Goal: Task Accomplishment & Management: Manage account settings

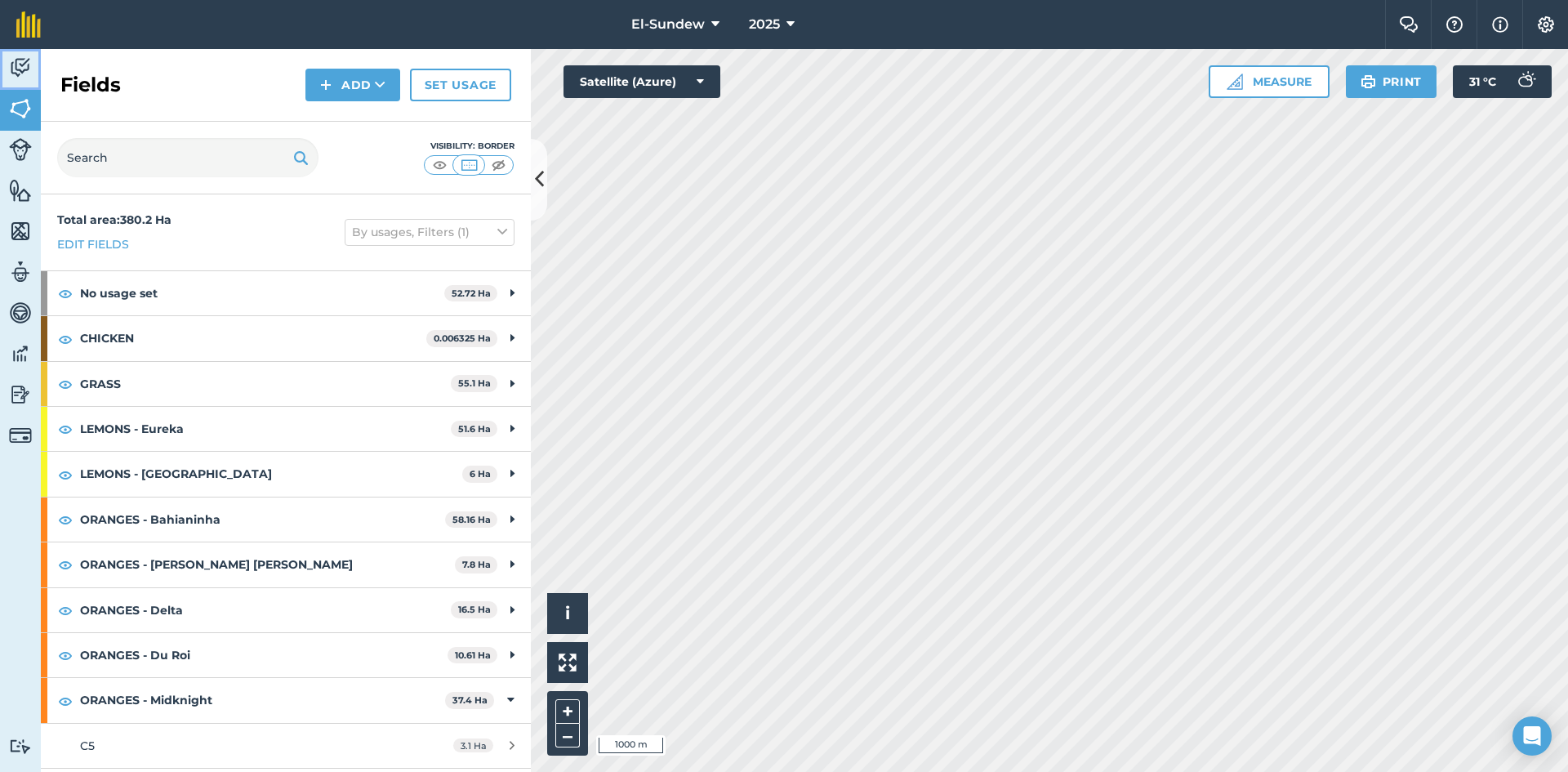
click at [12, 78] on img at bounding box center [20, 67] width 23 height 25
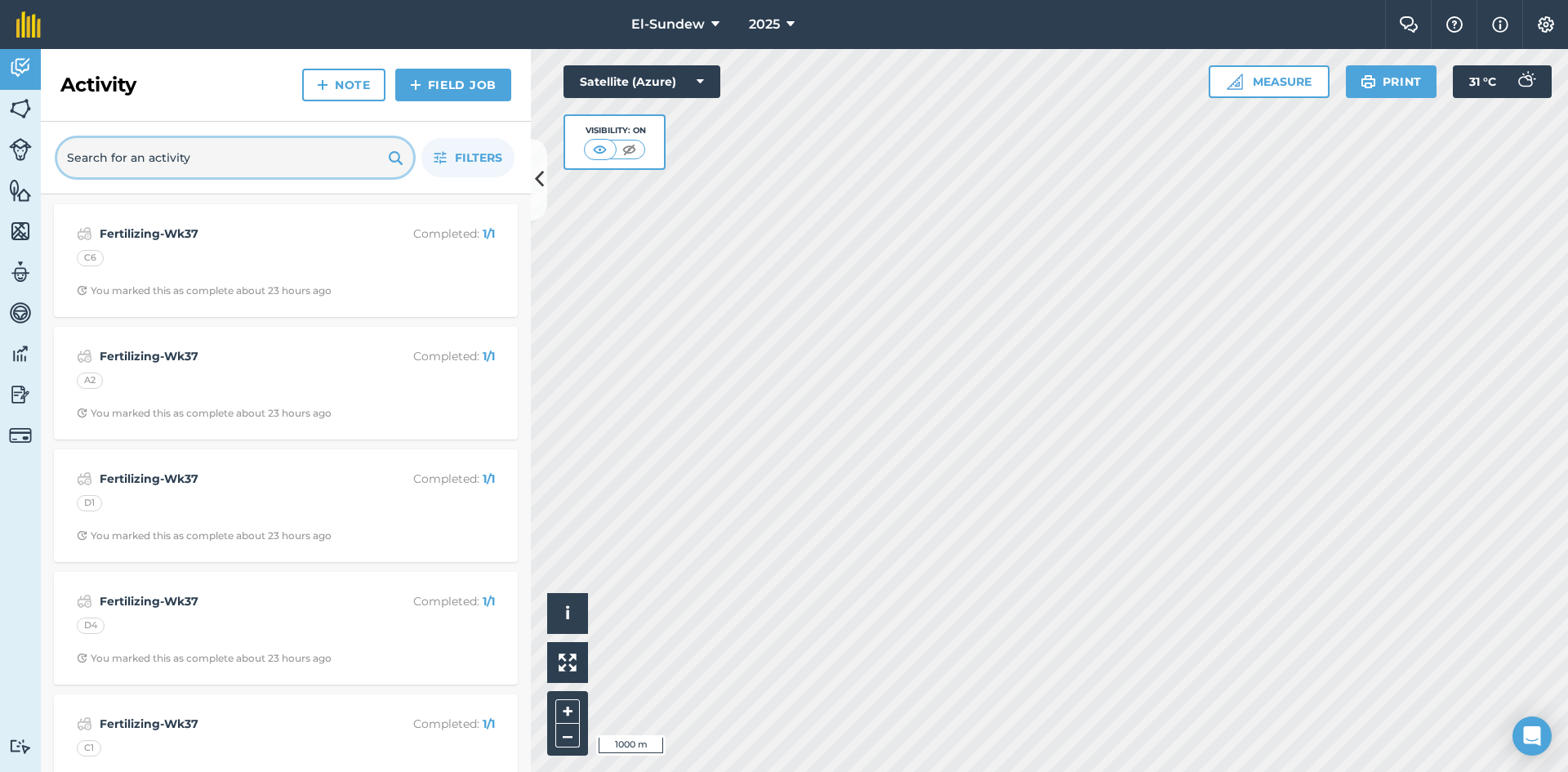
click at [210, 142] on input "text" at bounding box center [235, 158] width 356 height 39
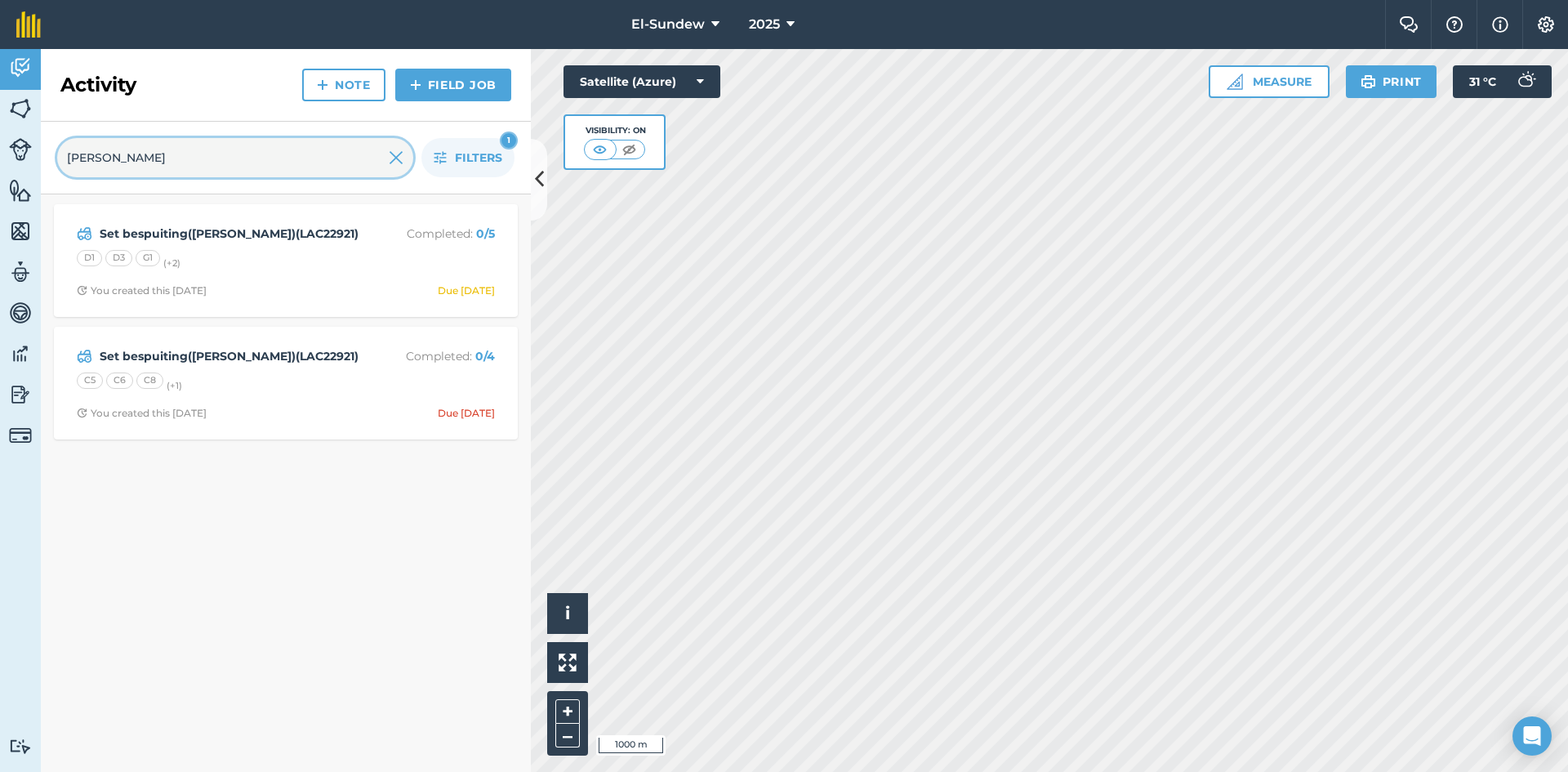
type input "[PERSON_NAME]"
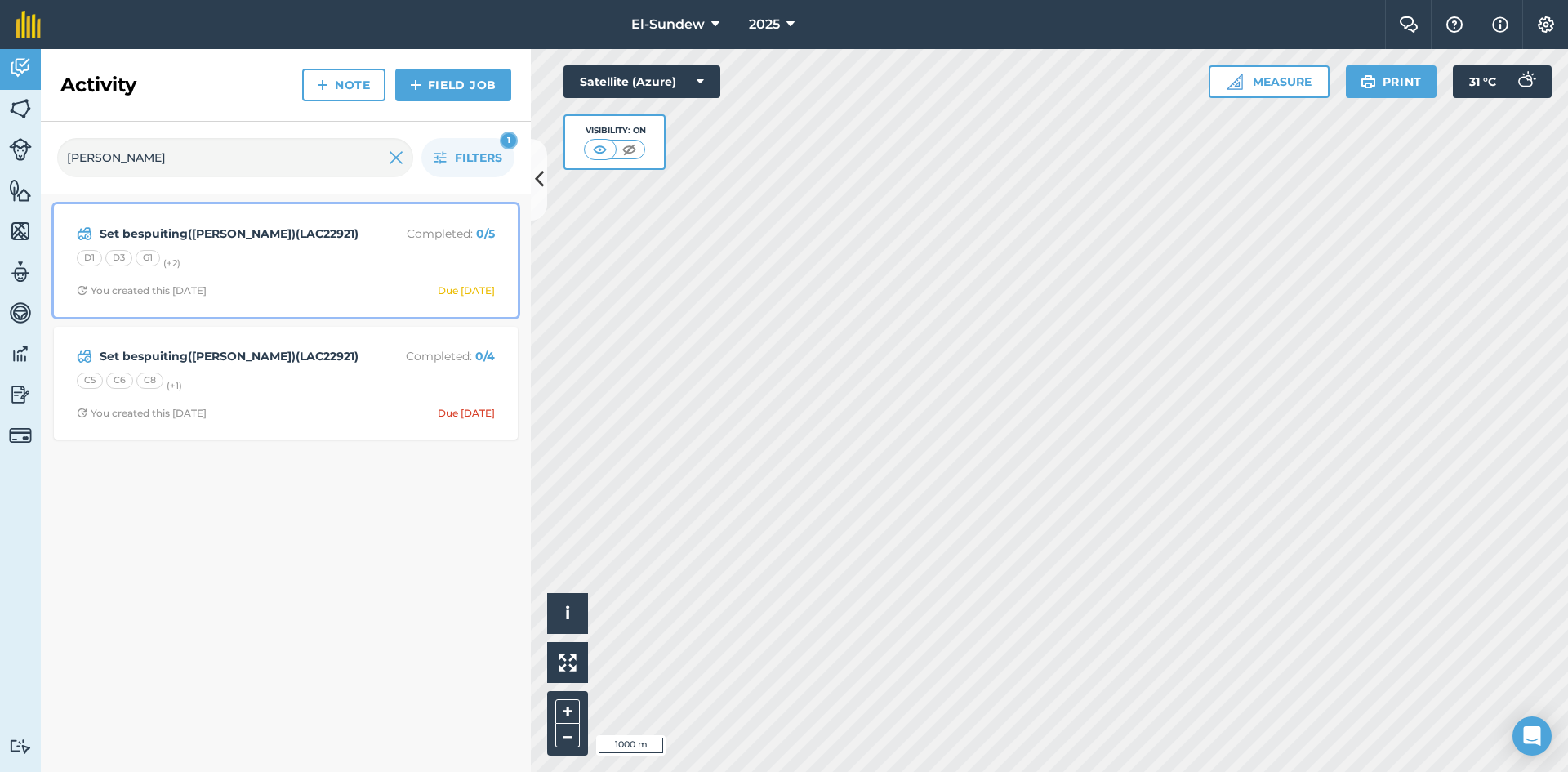
click at [272, 260] on div "D1 D3 G1 (+ 2 )" at bounding box center [285, 260] width 418 height 21
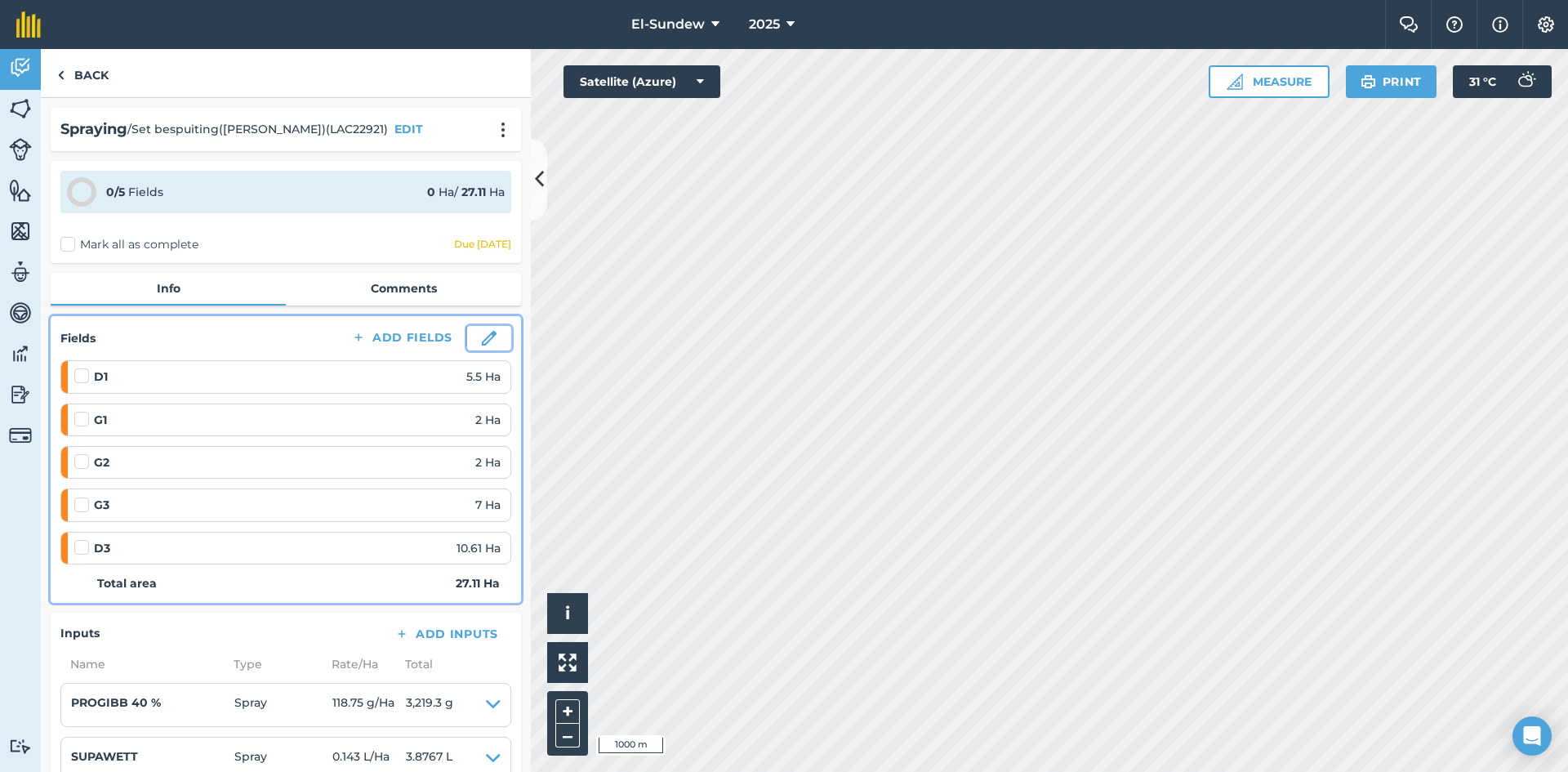
click at [485, 336] on button at bounding box center [489, 338] width 44 height 25
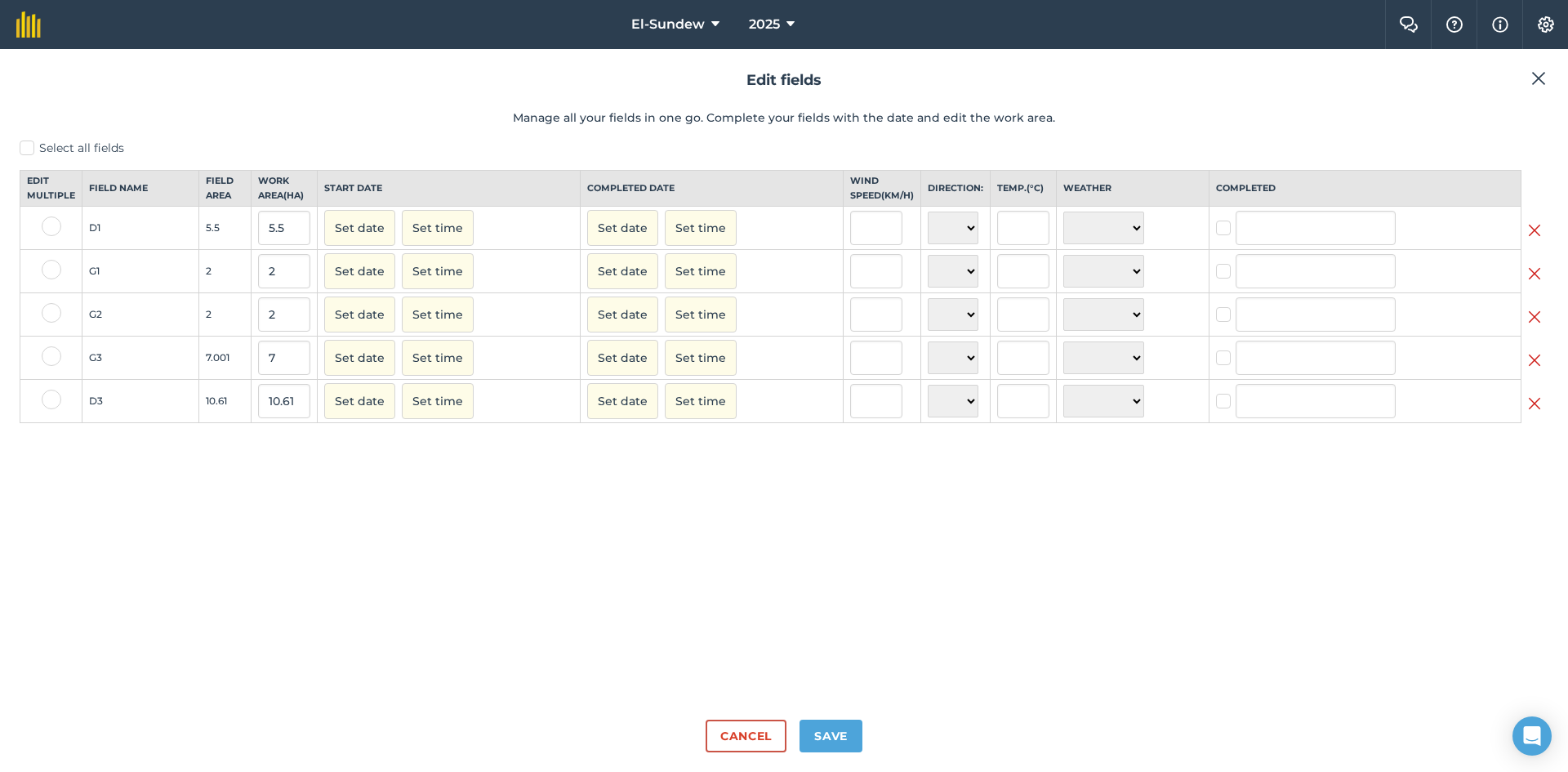
click at [1529, 414] on img at bounding box center [1534, 403] width 13 height 19
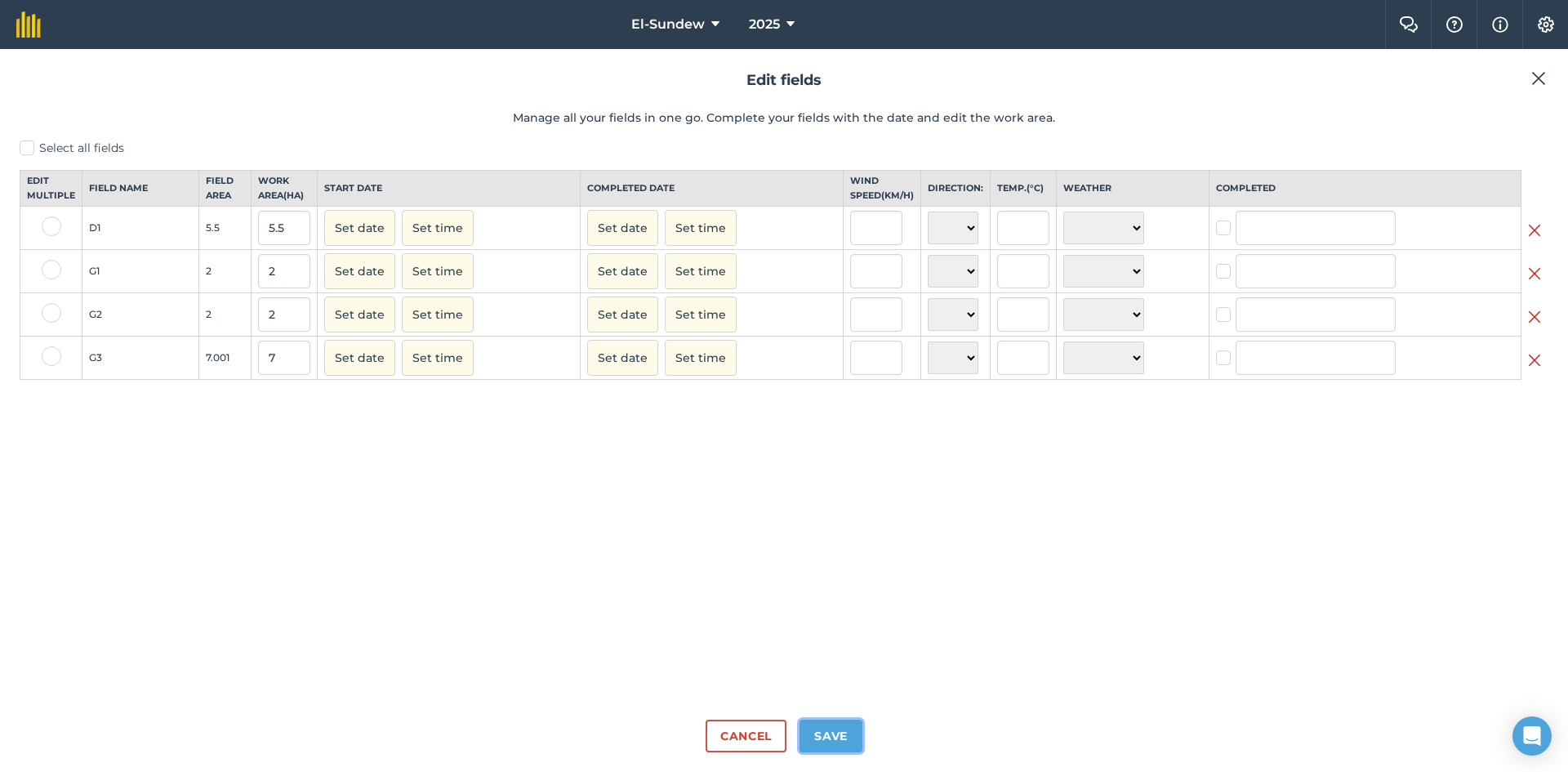
click at [844, 731] on button "Save" at bounding box center [831, 735] width 63 height 32
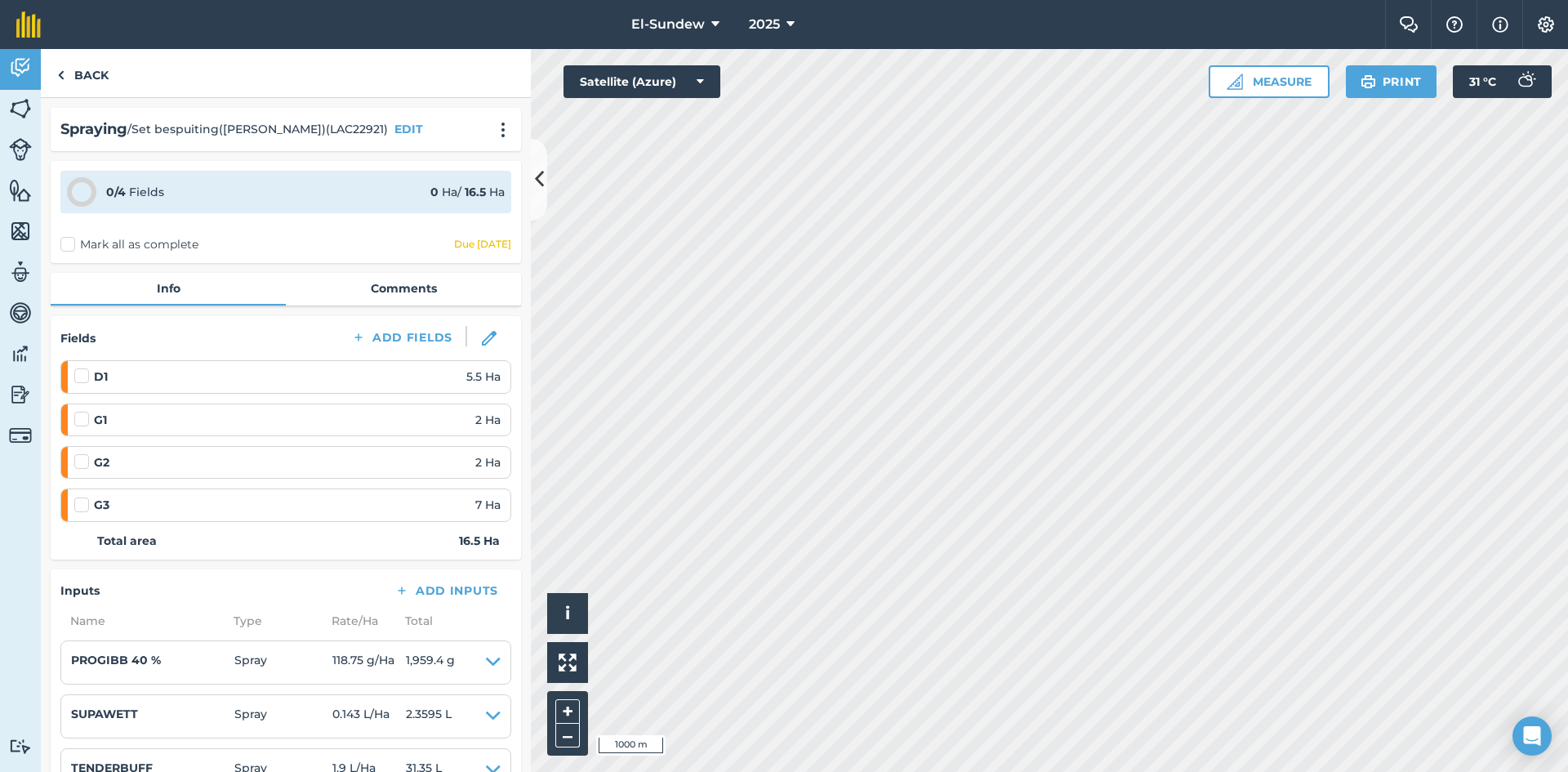
click at [81, 368] on label at bounding box center [84, 368] width 19 height 0
click at [81, 379] on input "checkbox" at bounding box center [80, 373] width 11 height 11
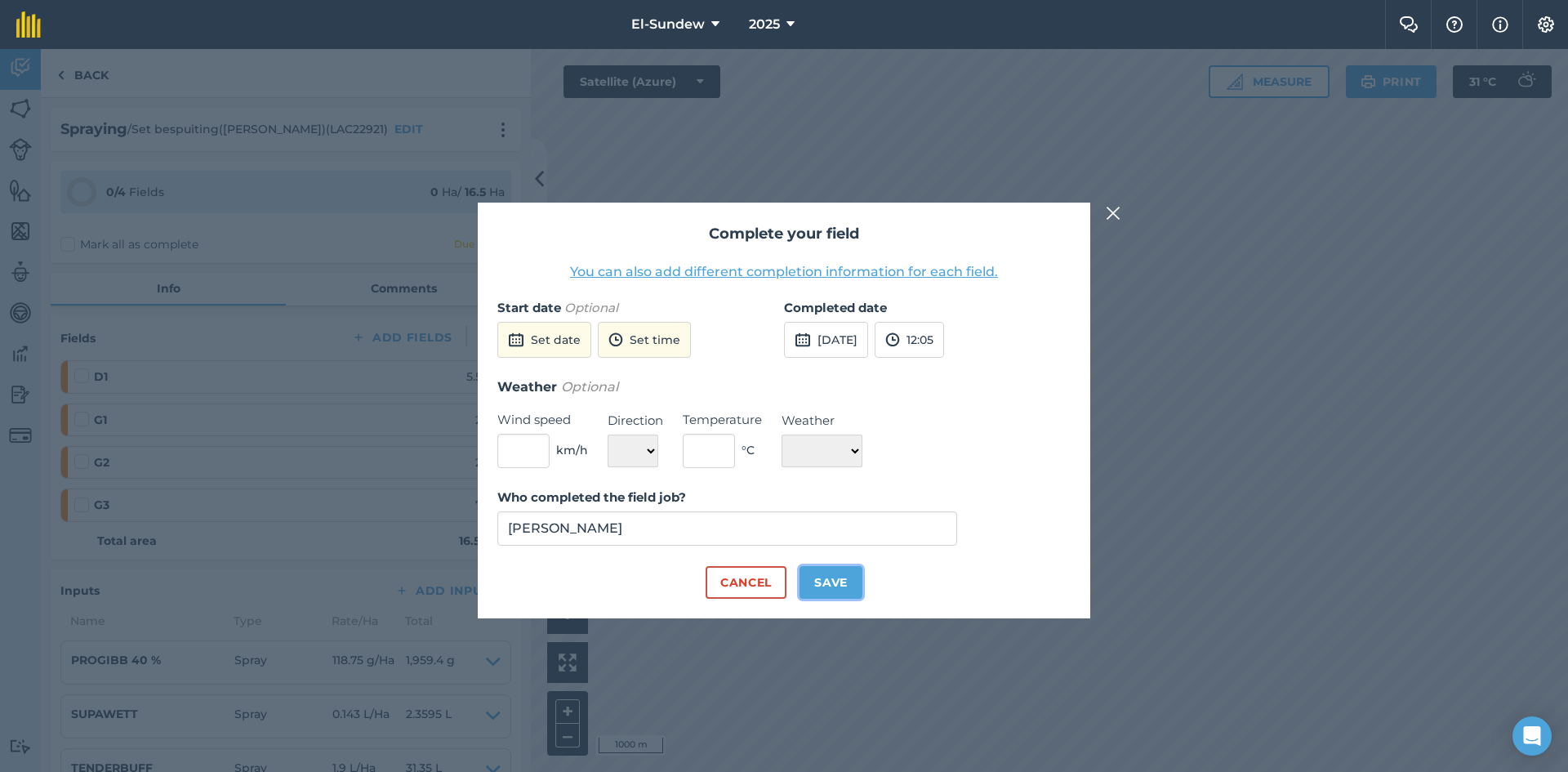
click at [839, 577] on button "Save" at bounding box center [831, 582] width 63 height 32
checkbox input "true"
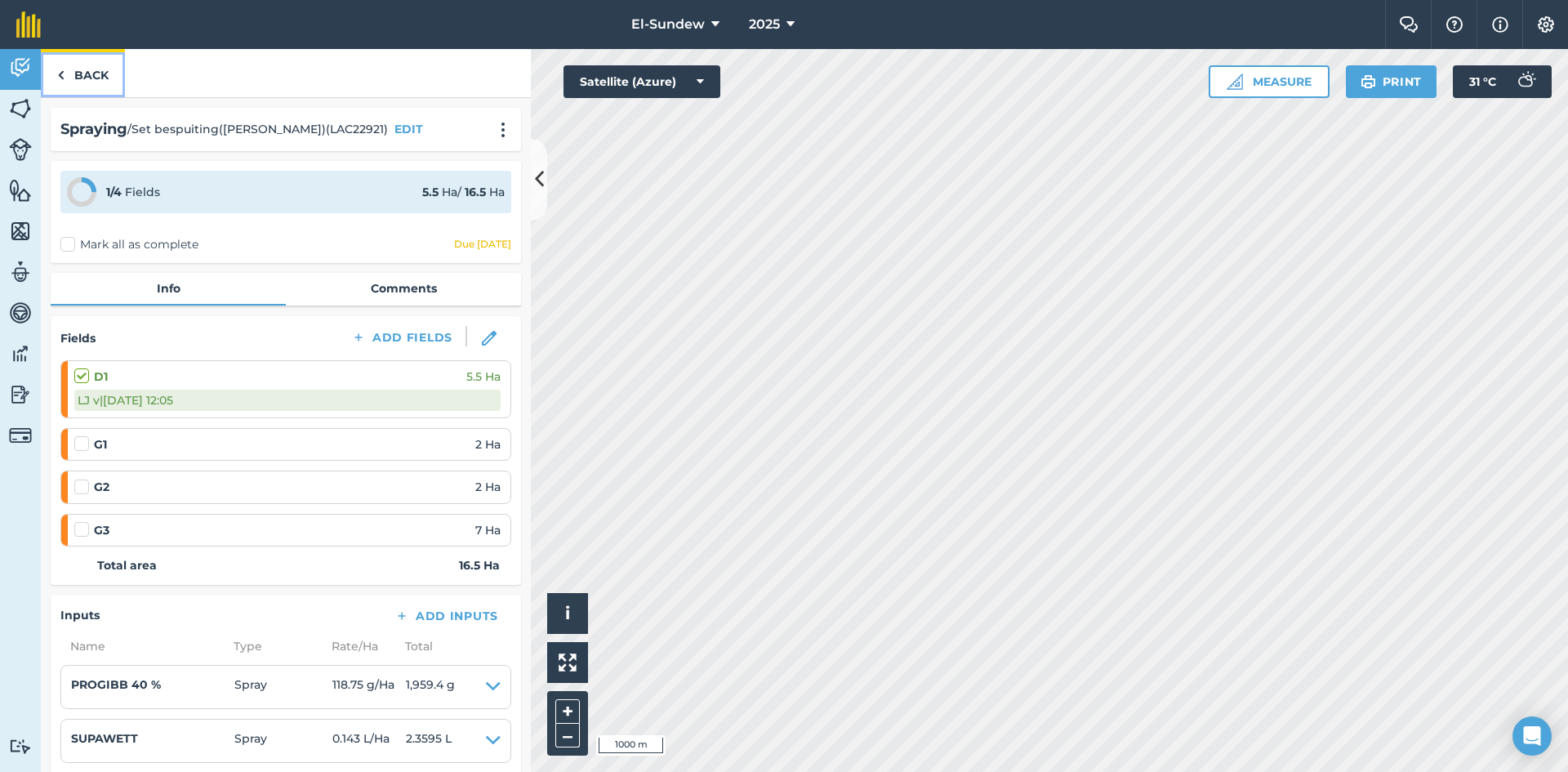
click at [73, 78] on link "Back" at bounding box center [82, 73] width 84 height 48
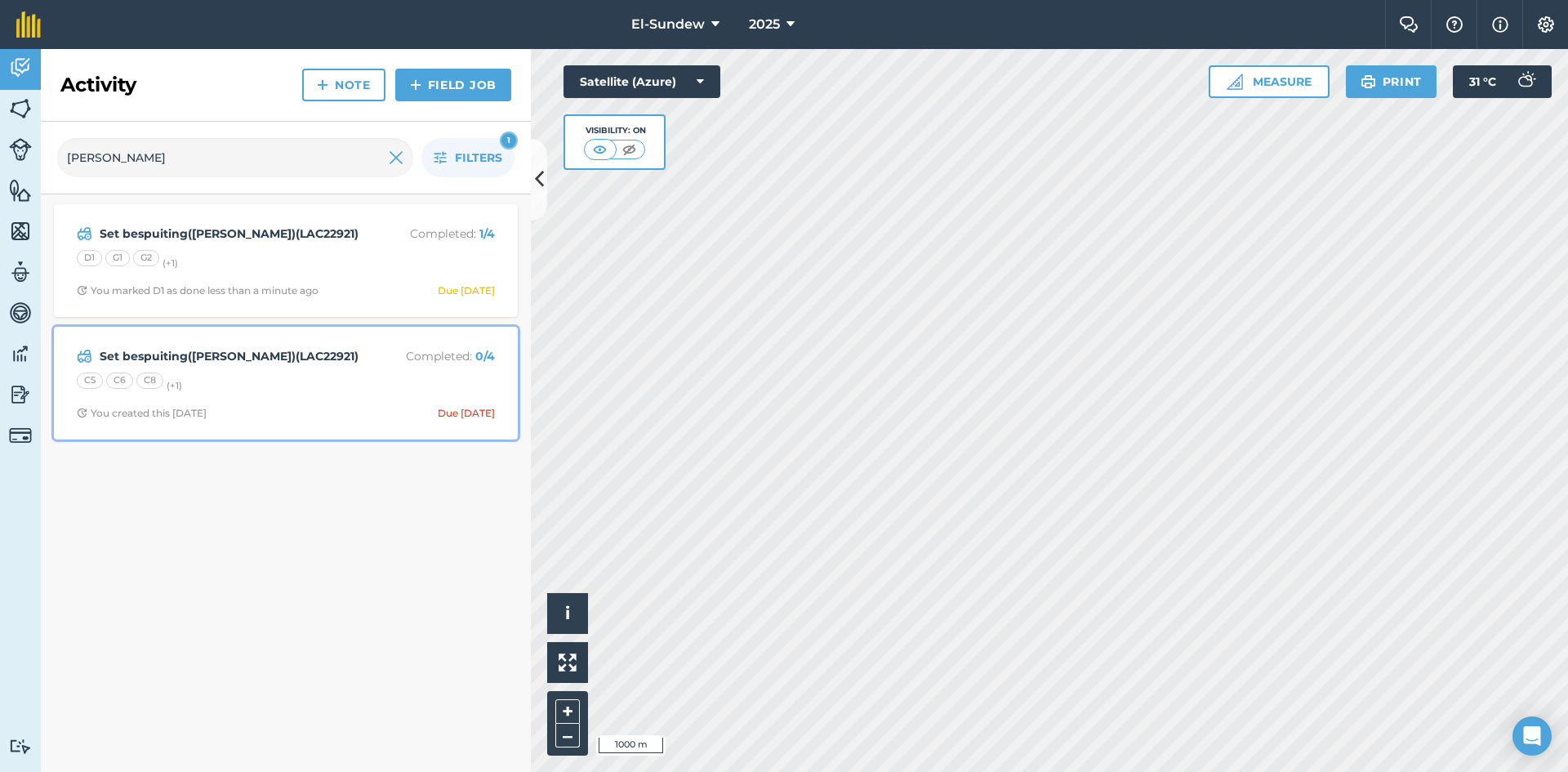
click at [293, 395] on div "Set bespuiting([PERSON_NAME])(LAC22921) Completed : 0 / 4 C5 C6 C8 (+ 1 ) You c…" at bounding box center [285, 382] width 444 height 93
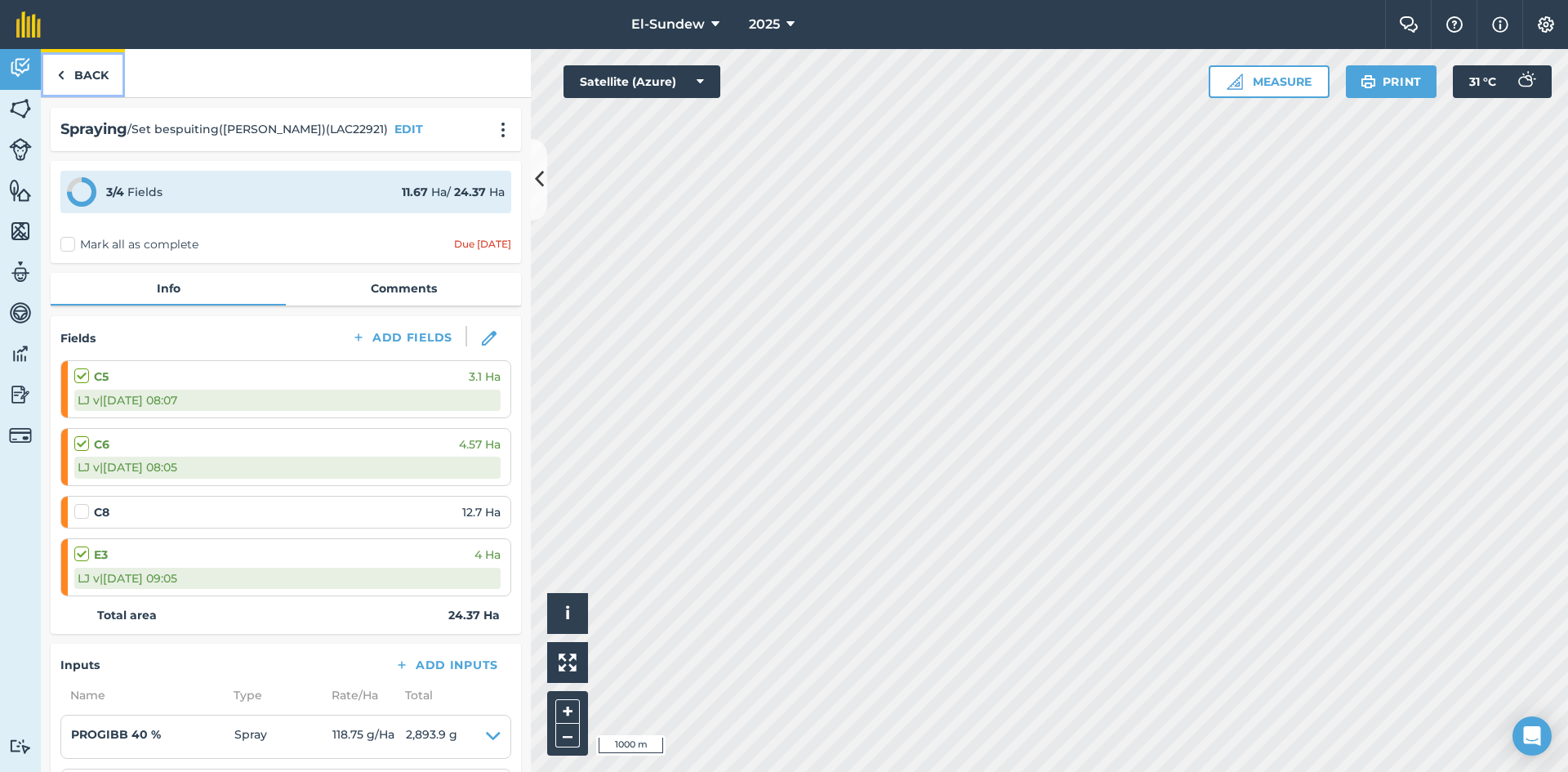
click at [74, 88] on link "Back" at bounding box center [82, 73] width 84 height 48
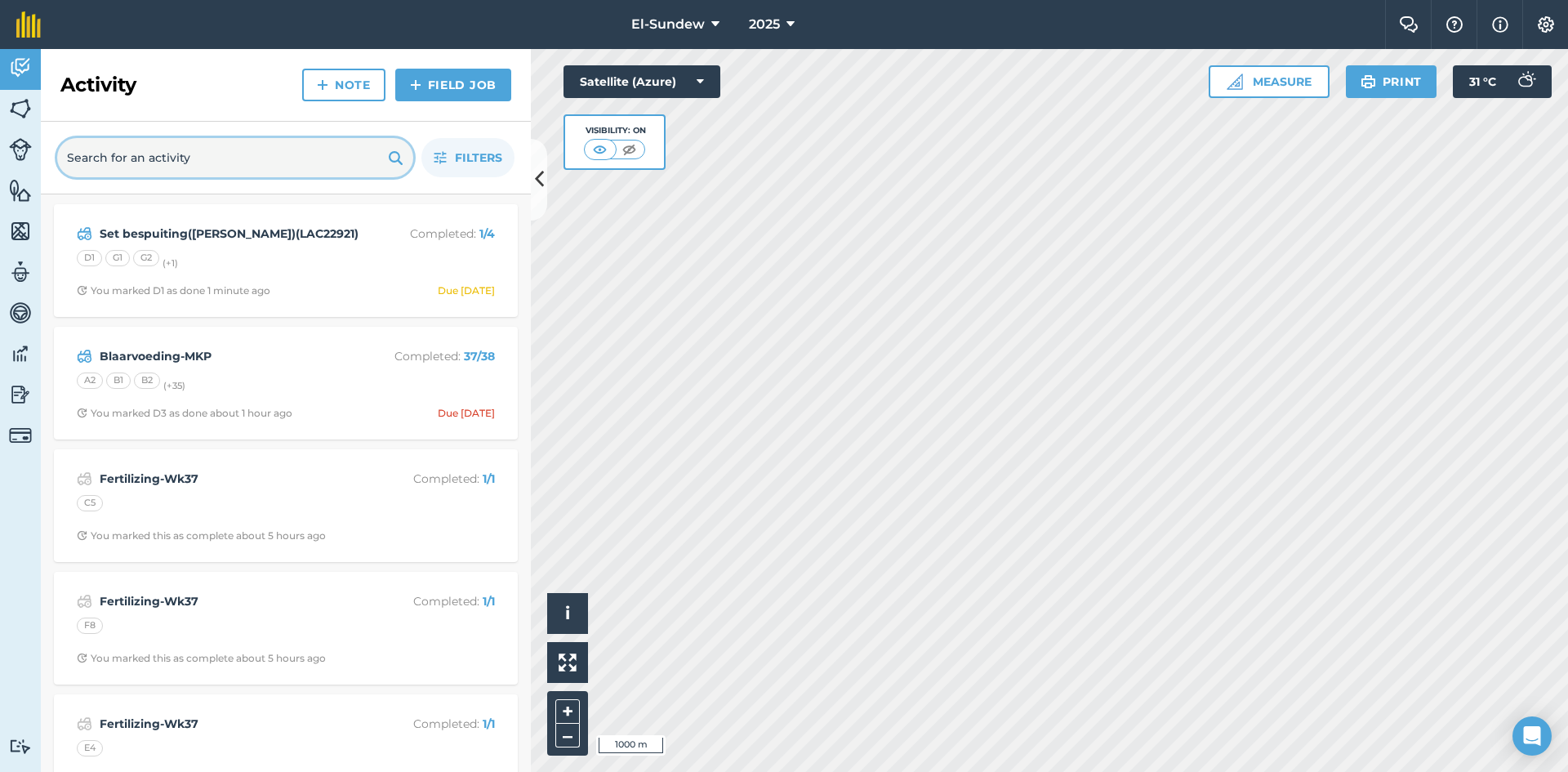
click at [293, 147] on input "text" at bounding box center [235, 158] width 356 height 39
type input "[PERSON_NAME]"
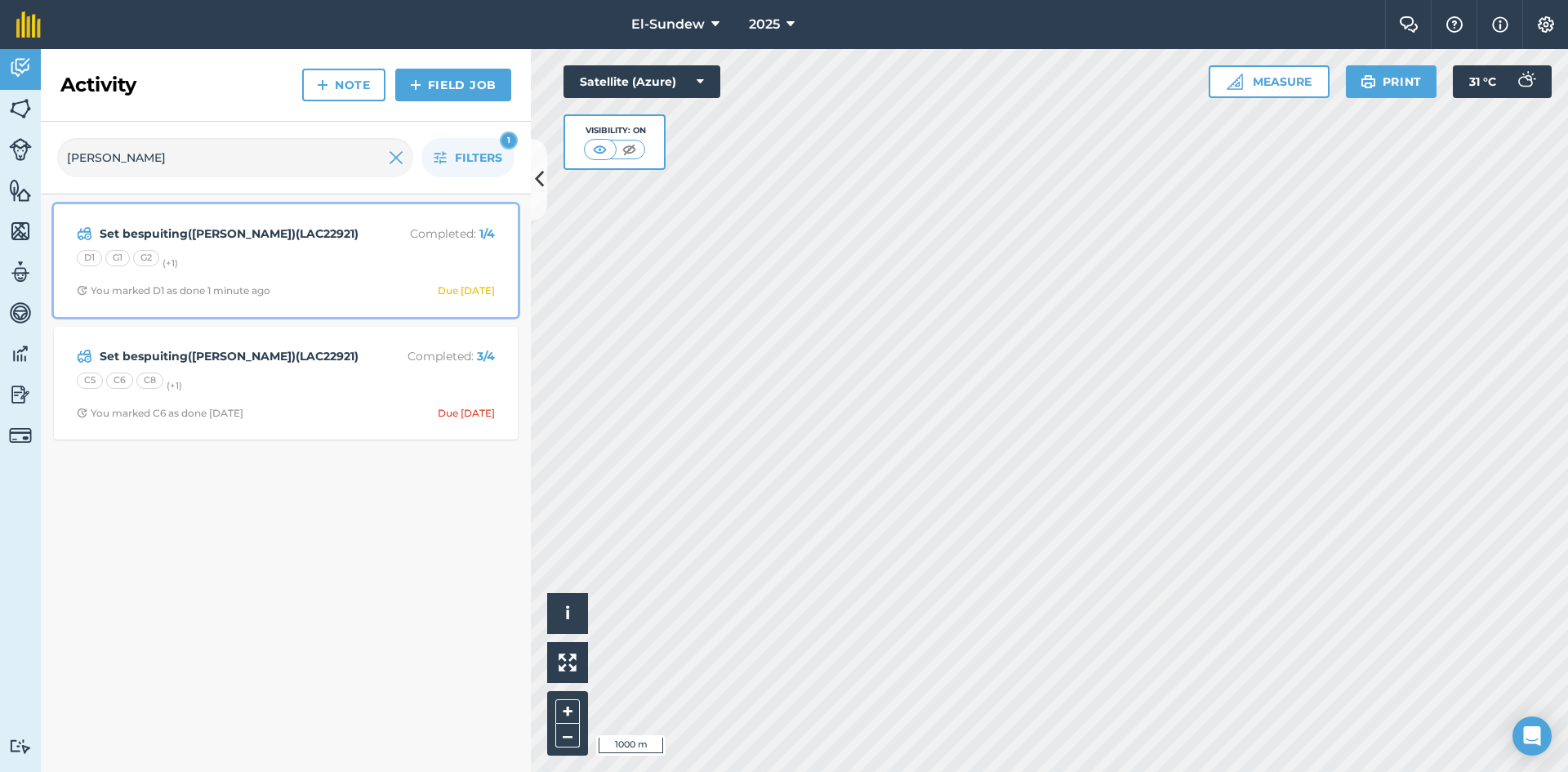
click at [252, 276] on div "Set bespuiting(Gibb)(LAC22921) Completed : 1 / 4 D1 G1 G2 (+ 1 ) You marked D1 …" at bounding box center [285, 260] width 444 height 93
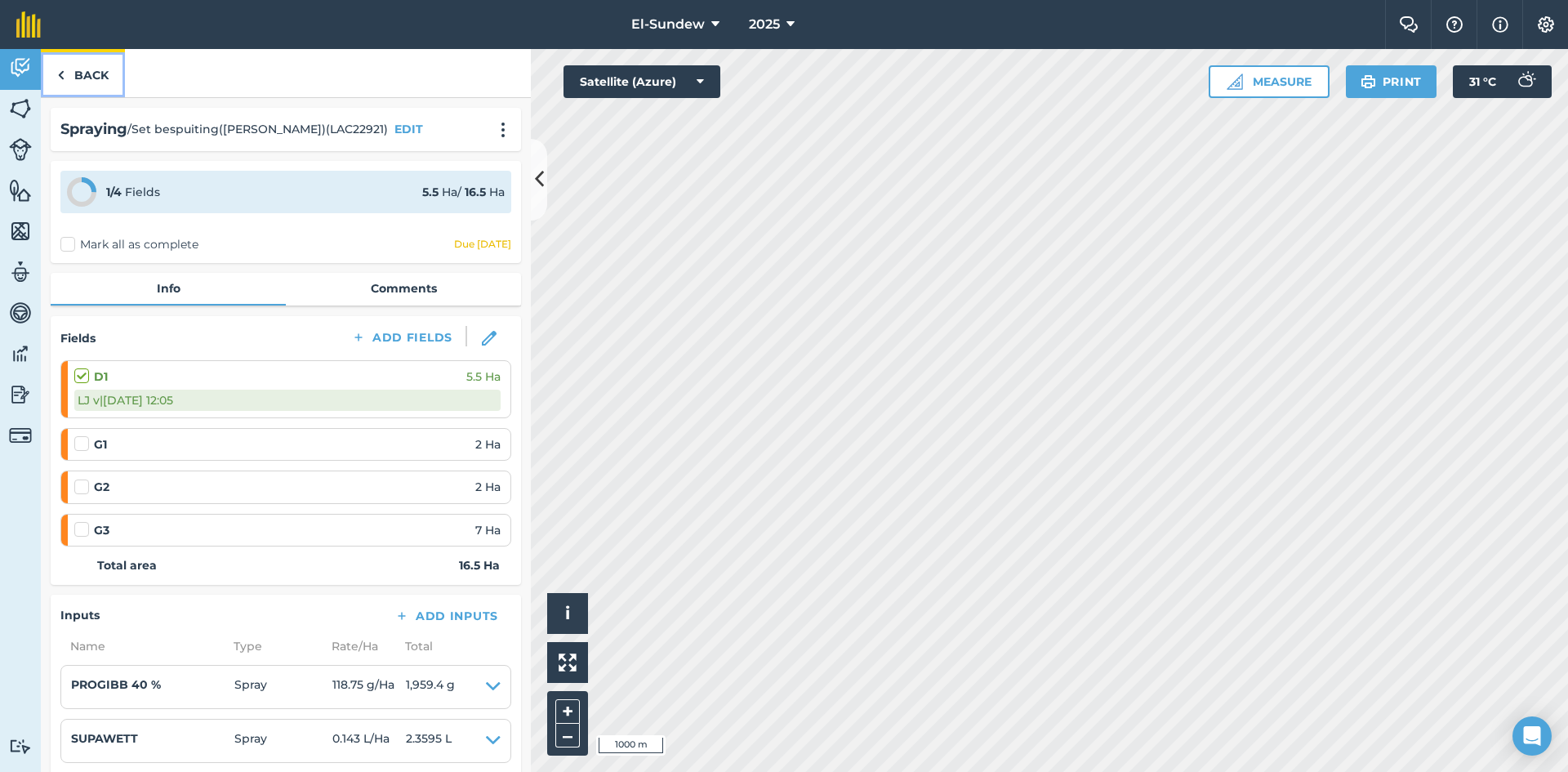
click at [98, 76] on link "Back" at bounding box center [82, 73] width 84 height 48
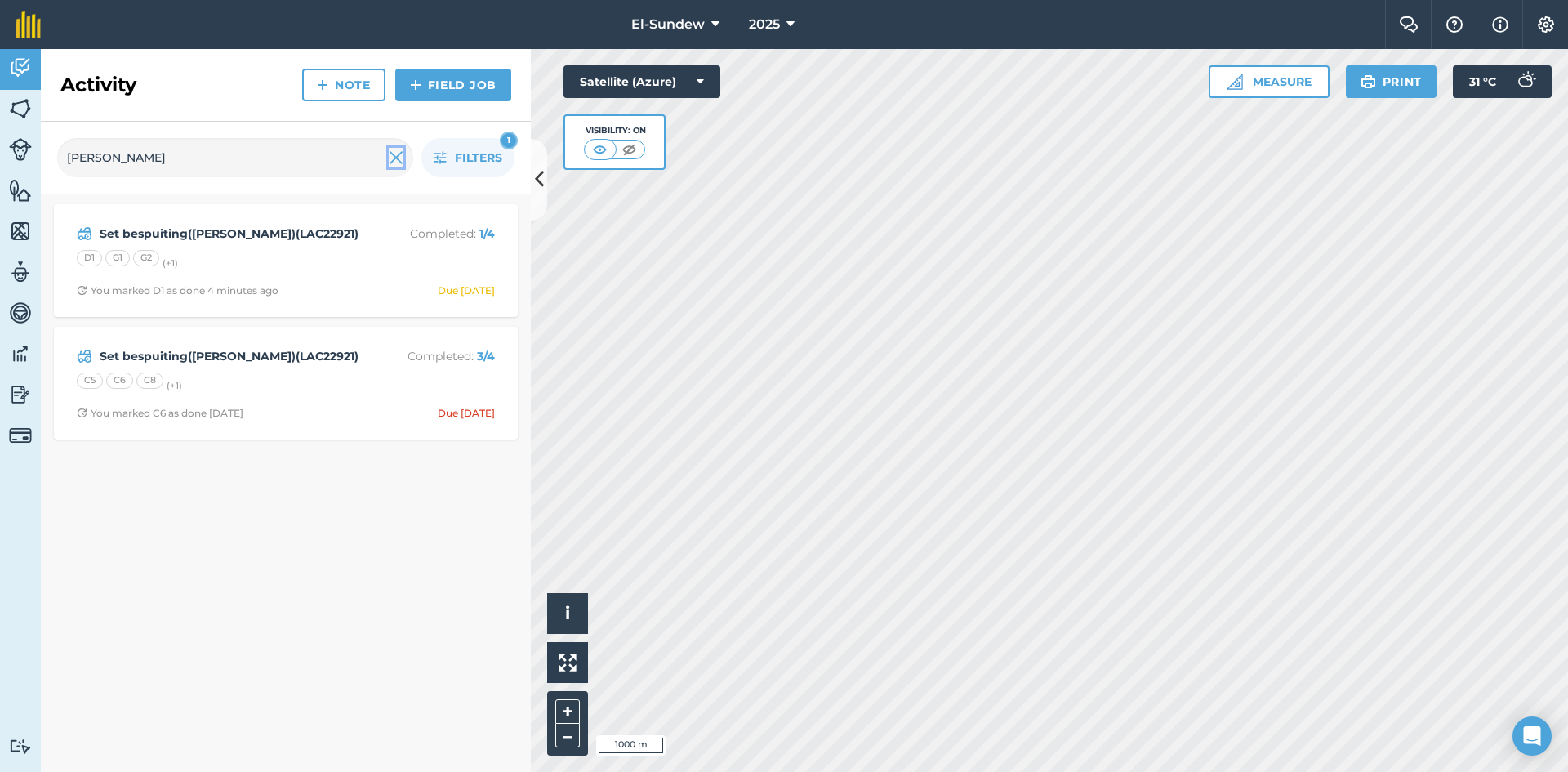
click at [399, 160] on img at bounding box center [396, 157] width 15 height 19
